Goal: Transaction & Acquisition: Download file/media

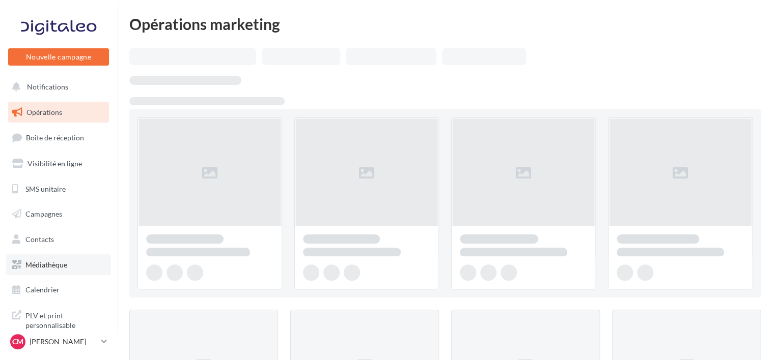
scroll to position [27, 0]
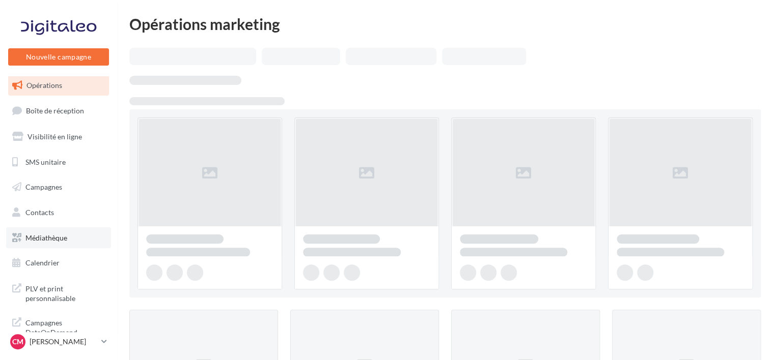
click at [31, 239] on span "Médiathèque" at bounding box center [46, 238] width 42 height 9
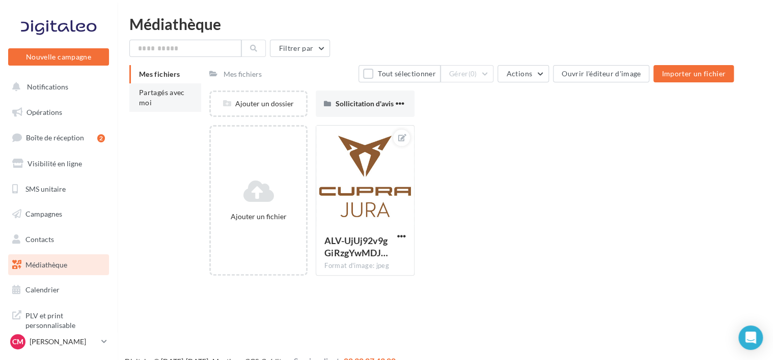
click at [165, 107] on li "Partagés avec moi" at bounding box center [165, 97] width 72 height 29
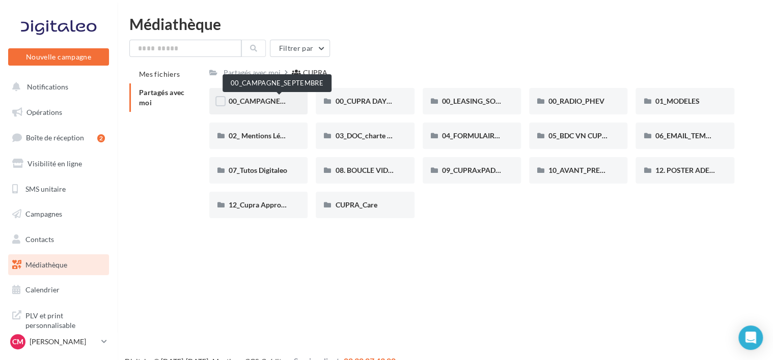
click at [274, 101] on span "00_CAMPAGNE_SEPTEMBRE" at bounding box center [276, 101] width 95 height 9
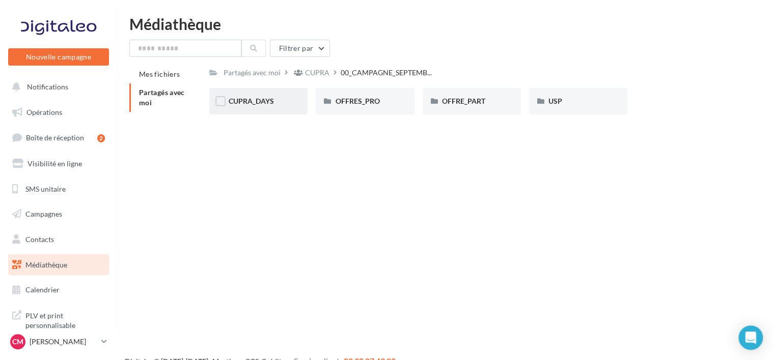
click at [281, 100] on div "CUPRA_DAYS" at bounding box center [259, 101] width 60 height 10
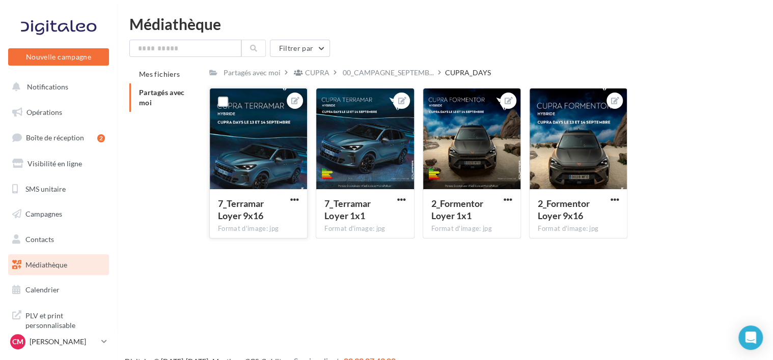
click at [299, 203] on button "button" at bounding box center [294, 200] width 13 height 10
click at [247, 252] on button "Télécharger" at bounding box center [246, 246] width 107 height 26
click at [387, 200] on div "7_Terramar Loyer 1x1" at bounding box center [358, 210] width 69 height 24
click at [400, 198] on span "button" at bounding box center [401, 199] width 9 height 9
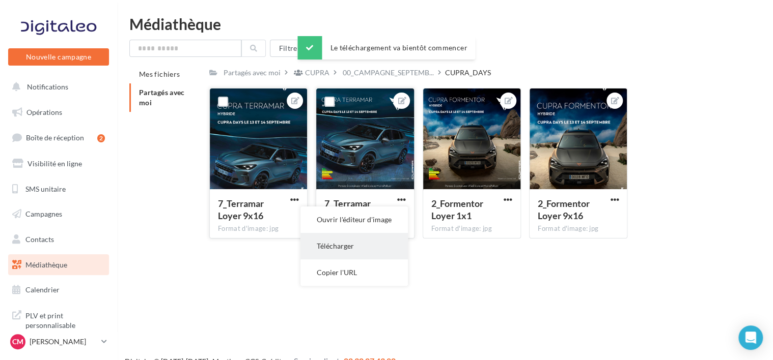
click at [346, 248] on button "Télécharger" at bounding box center [353, 246] width 107 height 26
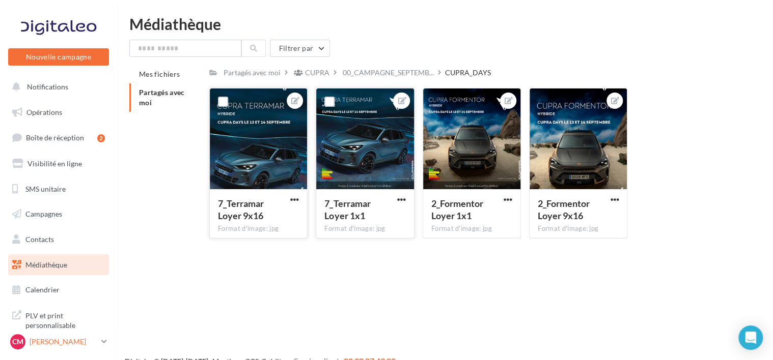
click at [65, 346] on p "[PERSON_NAME]" at bounding box center [64, 342] width 68 height 10
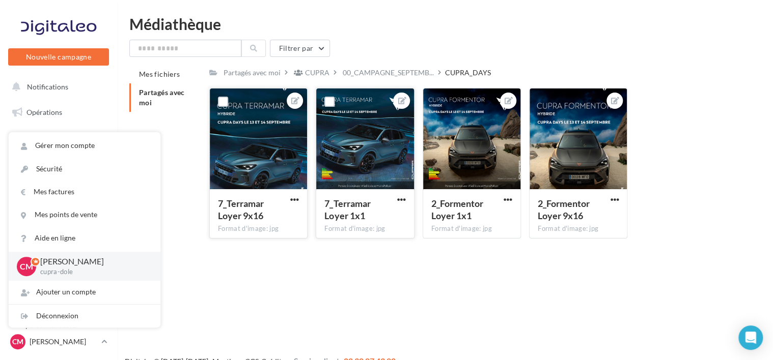
click at [185, 244] on div "Mes fichiers Partagés avec moi Partagés avec moi CUPRA 00_CAMPAGNE_SEPTEMB... C…" at bounding box center [448, 156] width 639 height 182
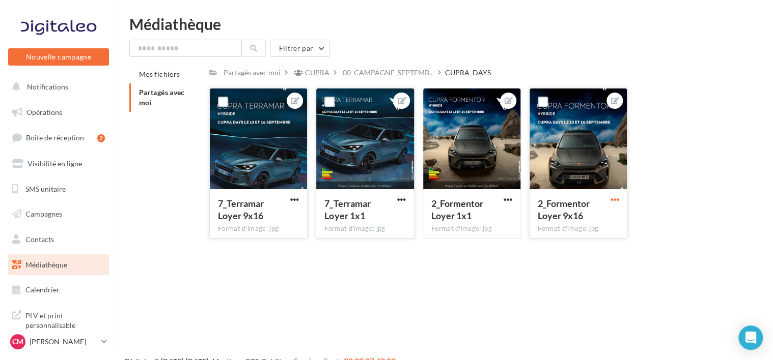
click at [610, 202] on span "button" at bounding box center [614, 199] width 9 height 9
drag, startPoint x: 581, startPoint y: 247, endPoint x: 507, endPoint y: 196, distance: 90.1
click at [575, 242] on button "Télécharger" at bounding box center [566, 246] width 107 height 26
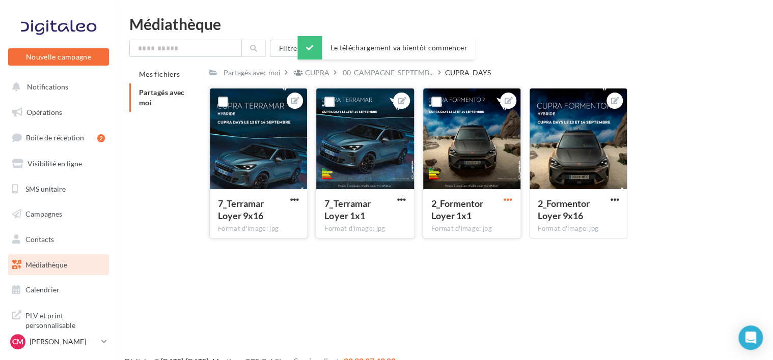
click at [506, 198] on span "button" at bounding box center [507, 199] width 9 height 9
drag, startPoint x: 476, startPoint y: 238, endPoint x: 295, endPoint y: 269, distance: 184.3
click at [476, 239] on button "Télécharger" at bounding box center [460, 246] width 107 height 26
click at [68, 352] on div "CM Camille MARILLER cupra-dole" at bounding box center [58, 342] width 101 height 20
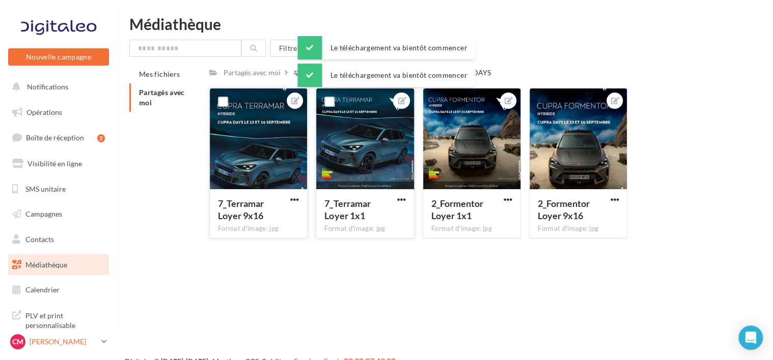
click at [87, 344] on p "[PERSON_NAME]" at bounding box center [64, 342] width 68 height 10
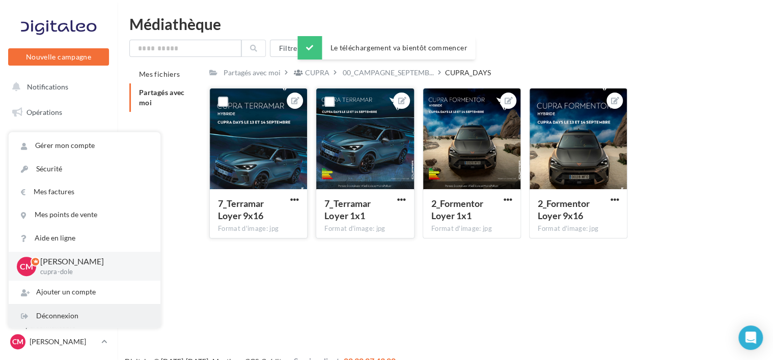
click at [66, 313] on div "Déconnexion" at bounding box center [85, 316] width 152 height 23
